Goal: Task Accomplishment & Management: Manage account settings

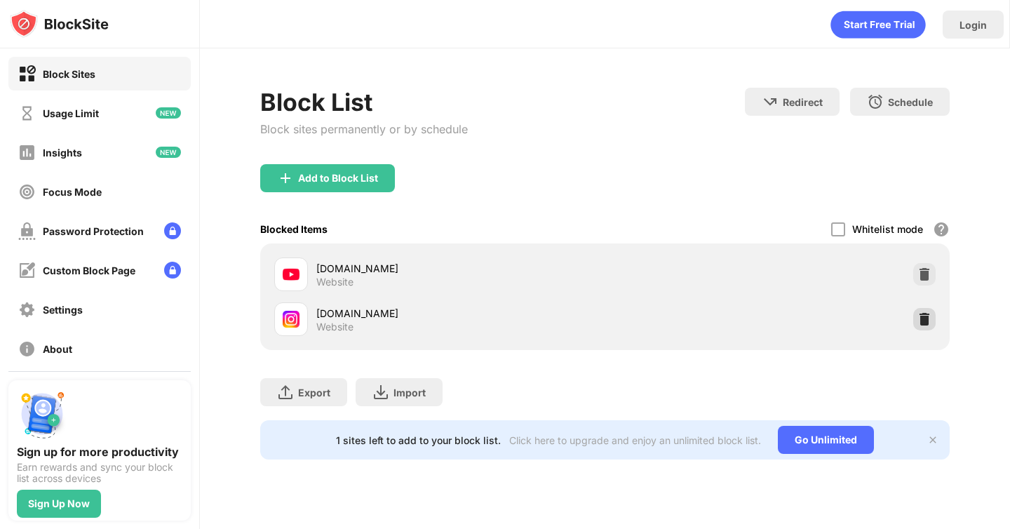
click at [920, 325] on img at bounding box center [924, 319] width 14 height 14
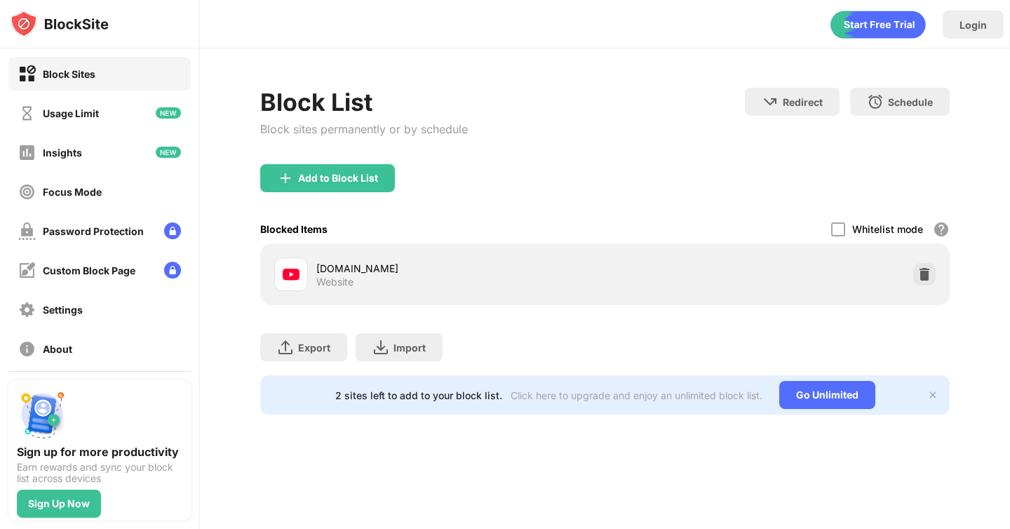
click at [295, 186] on div "Add to Block List" at bounding box center [327, 178] width 135 height 28
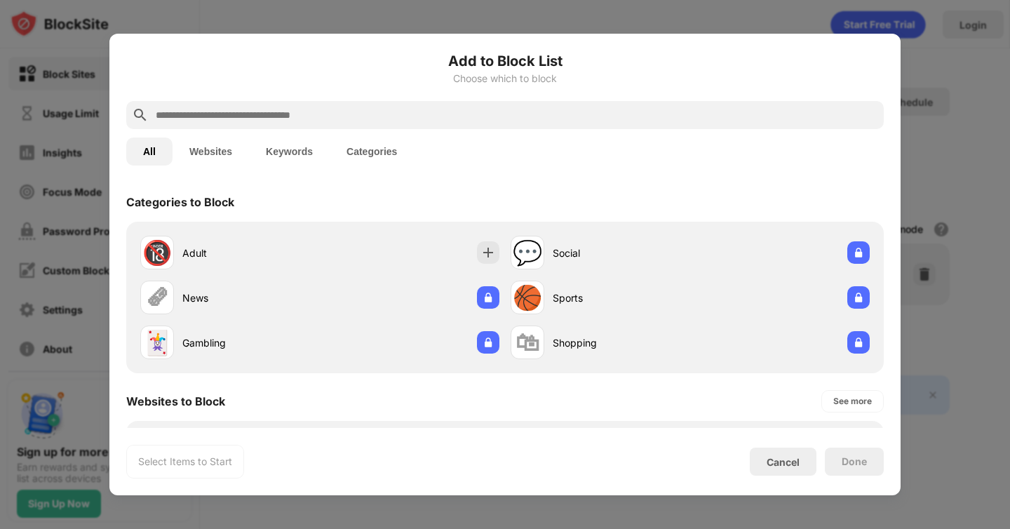
click at [480, 119] on input "text" at bounding box center [516, 115] width 724 height 17
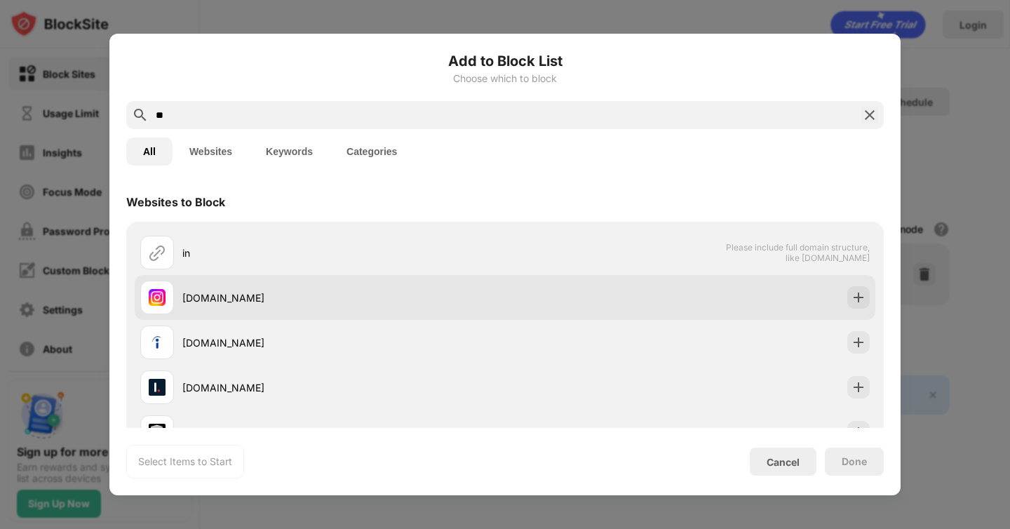
type input "**"
click at [515, 308] on div "[DOMAIN_NAME]" at bounding box center [505, 297] width 740 height 45
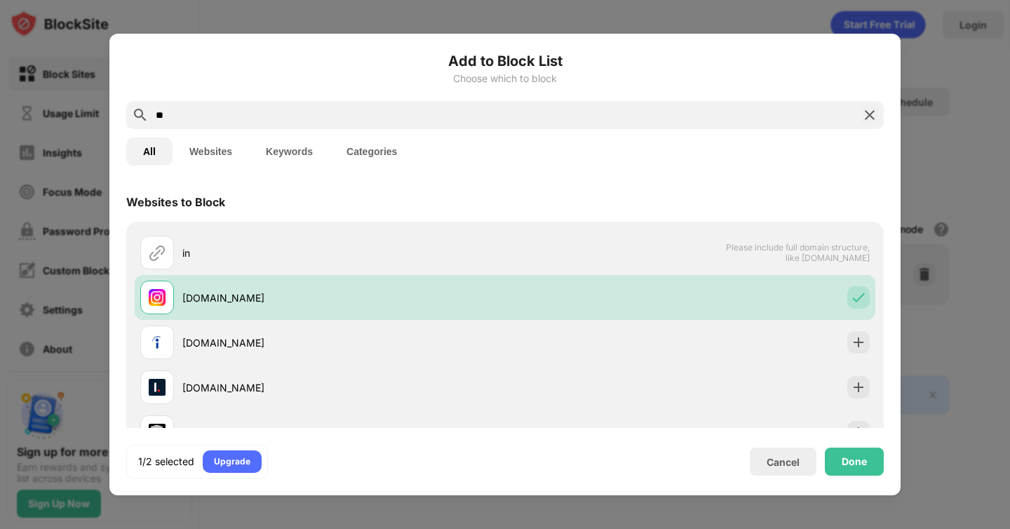
click at [854, 445] on div "1/2 selected Upgrade Cancel Done" at bounding box center [504, 462] width 757 height 34
click at [855, 459] on div "Done" at bounding box center [853, 461] width 25 height 11
